Goal: Register for event/course

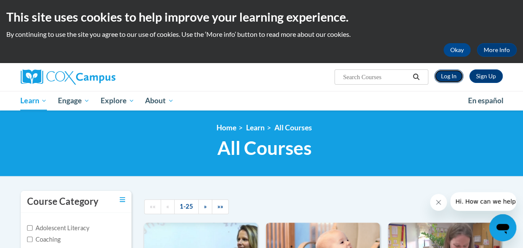
click at [450, 79] on link "Log In" at bounding box center [448, 76] width 29 height 14
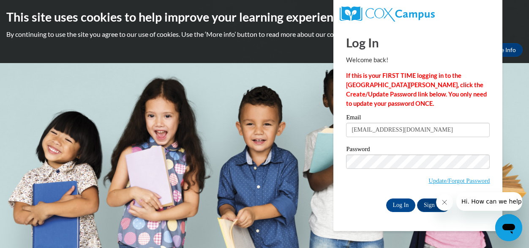
click at [447, 203] on icon "Close message from company" at bounding box center [444, 202] width 7 height 7
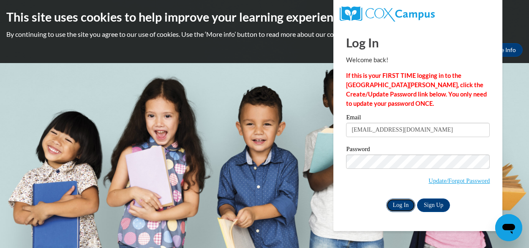
click at [408, 204] on input "Log In" at bounding box center [401, 205] width 30 height 14
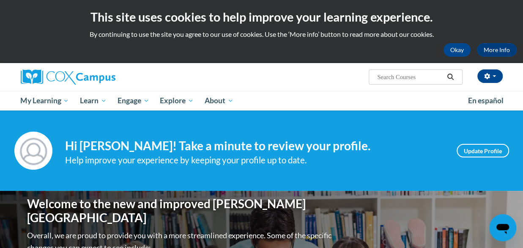
click at [330, 159] on div "Help improve your experience by keeping your profile up to date." at bounding box center [254, 160] width 379 height 14
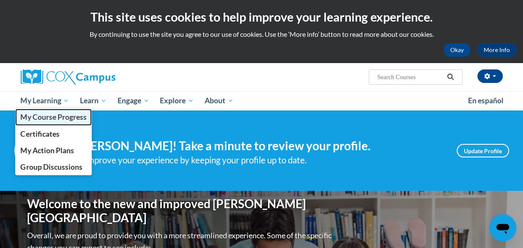
click at [69, 120] on span "My Course Progress" at bounding box center [53, 116] width 66 height 9
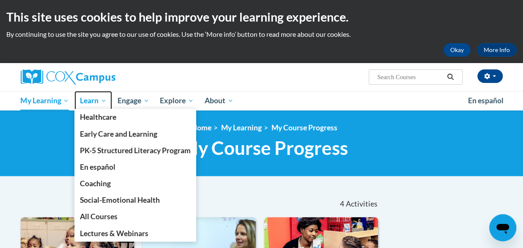
click at [84, 96] on span "Learn" at bounding box center [93, 101] width 27 height 10
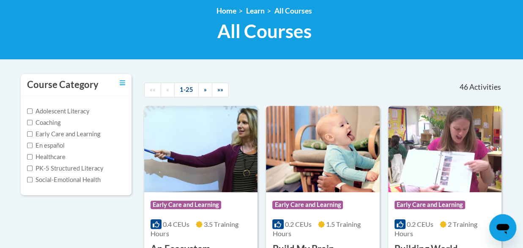
scroll to position [94, 0]
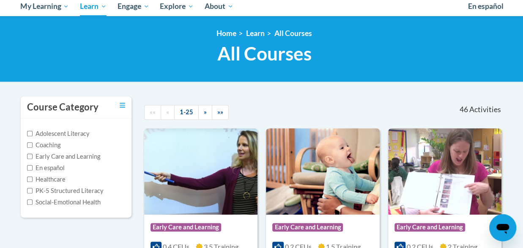
click at [94, 158] on label "Early Care and Learning" at bounding box center [63, 156] width 73 height 9
click at [33, 158] on input "Early Care and Learning" at bounding box center [29, 155] width 5 height 5
checkbox input "true"
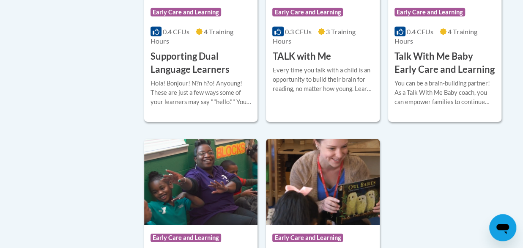
scroll to position [1206, 0]
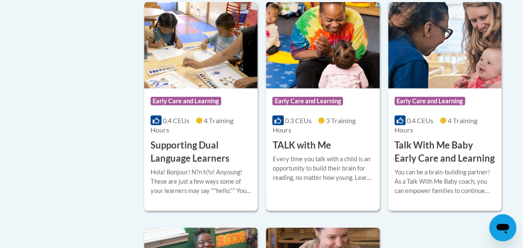
click at [330, 142] on h3 "TALK with Me" at bounding box center [301, 145] width 58 height 13
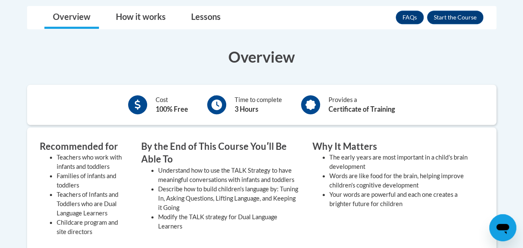
scroll to position [207, 0]
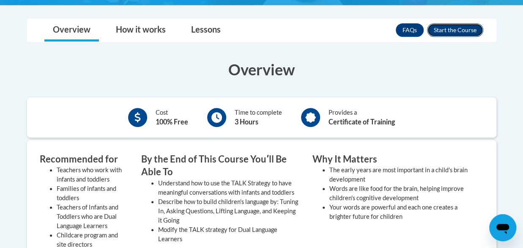
click at [459, 34] on button "Enroll" at bounding box center [455, 30] width 56 height 14
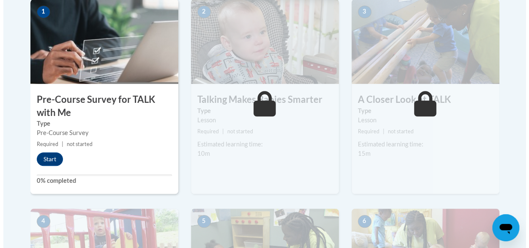
scroll to position [287, 0]
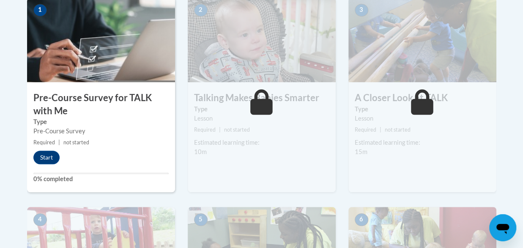
drag, startPoint x: 0, startPoint y: 0, endPoint x: 527, endPoint y: 58, distance: 530.5
click at [52, 161] on button "Start" at bounding box center [46, 157] width 26 height 14
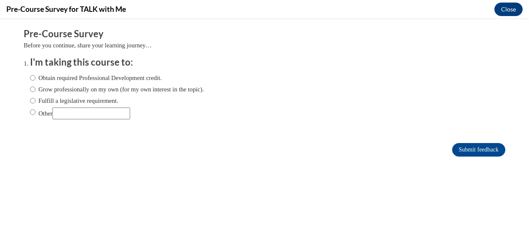
scroll to position [0, 0]
click at [30, 78] on input "Obtain required Professional Development credit." at bounding box center [32, 77] width 5 height 9
radio input "true"
click at [30, 88] on input "Grow professionally on my own (for my own interest in the topic)." at bounding box center [32, 89] width 5 height 9
radio input "true"
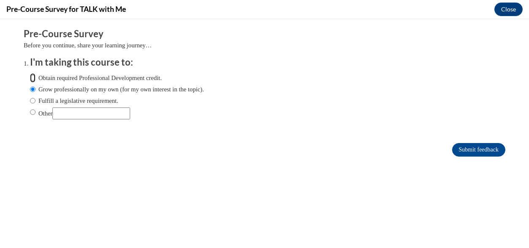
click at [30, 78] on input "Obtain required Professional Development credit." at bounding box center [32, 77] width 5 height 9
radio input "true"
click at [30, 90] on input "Grow professionally on my own (for my own interest in the topic)." at bounding box center [32, 89] width 5 height 9
radio input "true"
click at [467, 147] on input "Submit feedback" at bounding box center [478, 150] width 53 height 14
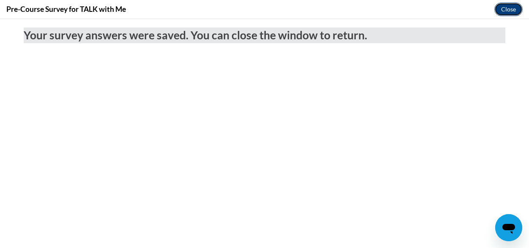
click at [510, 7] on button "Close" at bounding box center [508, 10] width 28 height 14
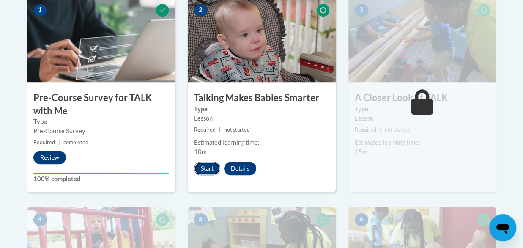
click at [206, 166] on button "Start" at bounding box center [207, 168] width 26 height 14
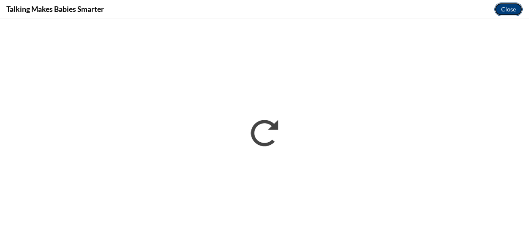
click at [508, 4] on button "Close" at bounding box center [508, 10] width 28 height 14
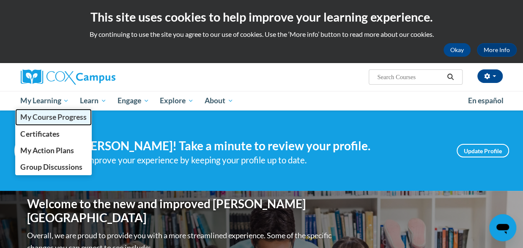
click at [65, 116] on span "My Course Progress" at bounding box center [53, 116] width 66 height 9
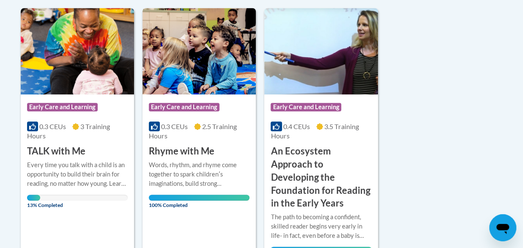
scroll to position [227, 0]
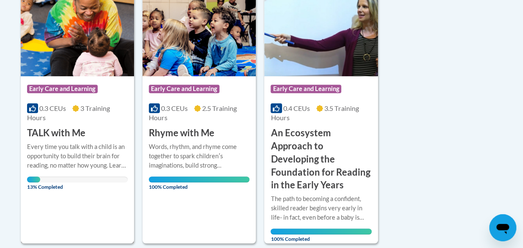
click at [79, 107] on icon at bounding box center [75, 108] width 7 height 7
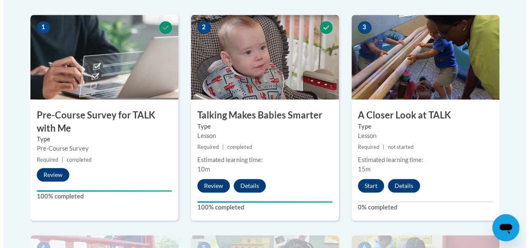
scroll to position [276, 0]
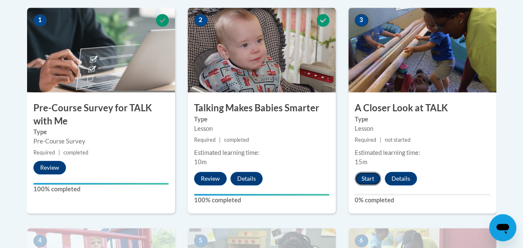
click at [370, 178] on button "Start" at bounding box center [368, 179] width 26 height 14
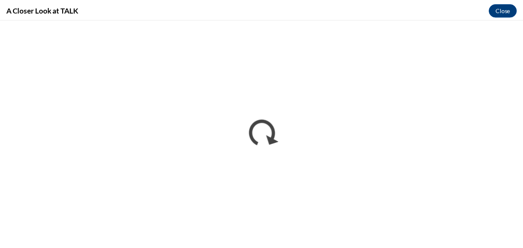
scroll to position [0, 0]
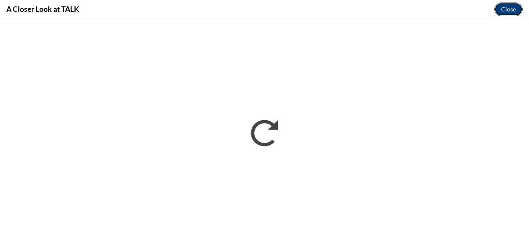
click at [513, 6] on button "Close" at bounding box center [508, 10] width 28 height 14
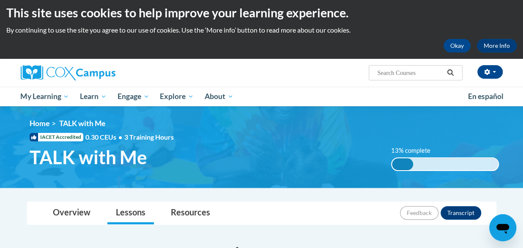
scroll to position [23, 0]
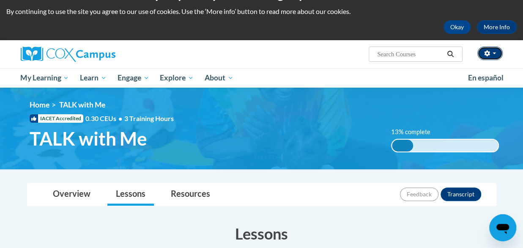
click at [490, 55] on button "button" at bounding box center [489, 53] width 25 height 14
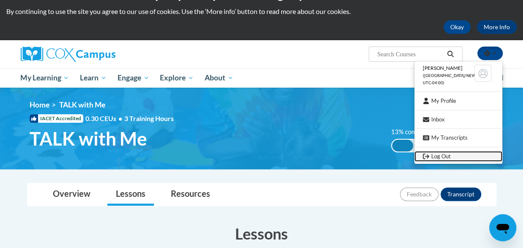
click at [445, 153] on link "Log Out" at bounding box center [458, 156] width 88 height 11
